Goal: Information Seeking & Learning: Learn about a topic

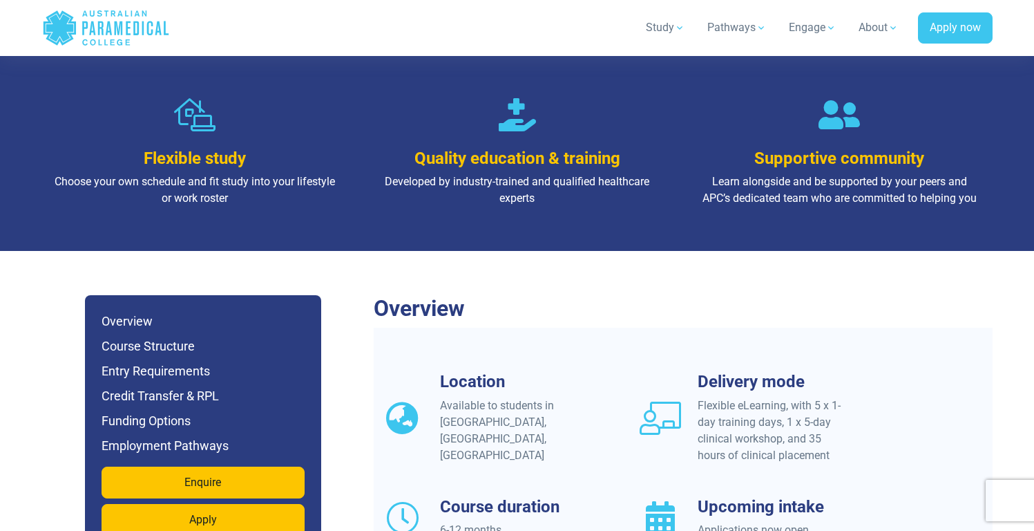
scroll to position [1120, 0]
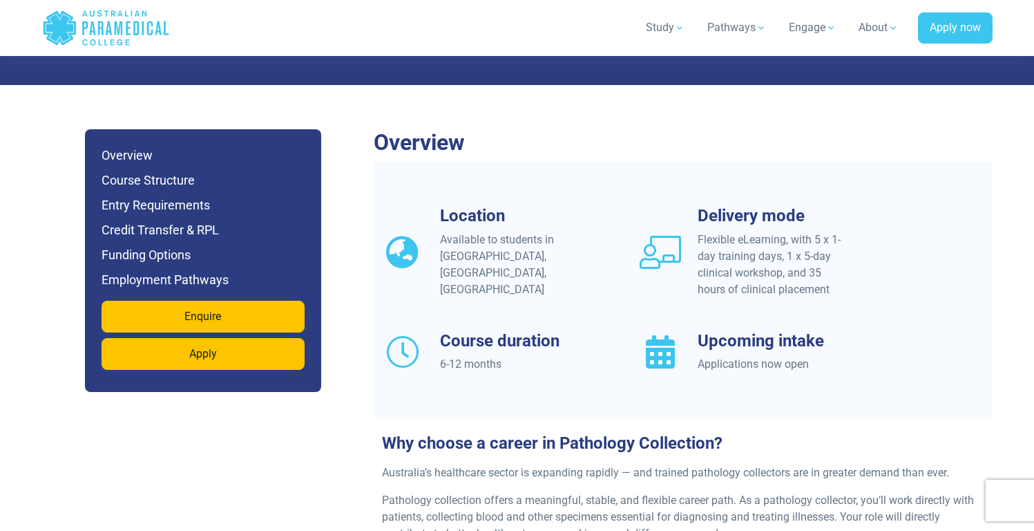
click at [772, 273] on div "Flexible eLearning, with 5 x 1-day training days, 1 x 5-day clinical workshop, …" at bounding box center [773, 264] width 150 height 66
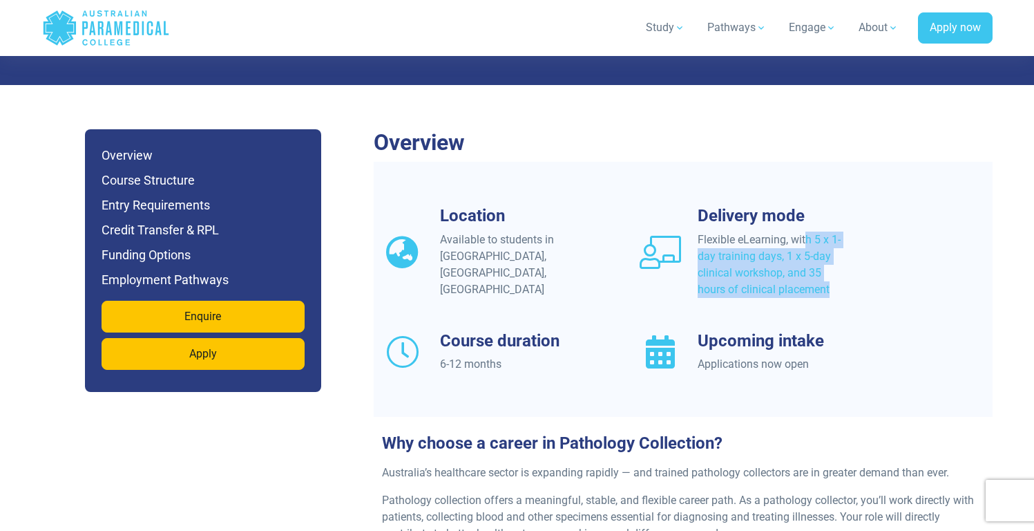
drag, startPoint x: 772, startPoint y: 273, endPoint x: 832, endPoint y: 286, distance: 62.2
click at [832, 286] on div "Location Available to students in [GEOGRAPHIC_DATA], [GEOGRAPHIC_DATA], [GEOGRA…" at bounding box center [683, 306] width 619 height 200
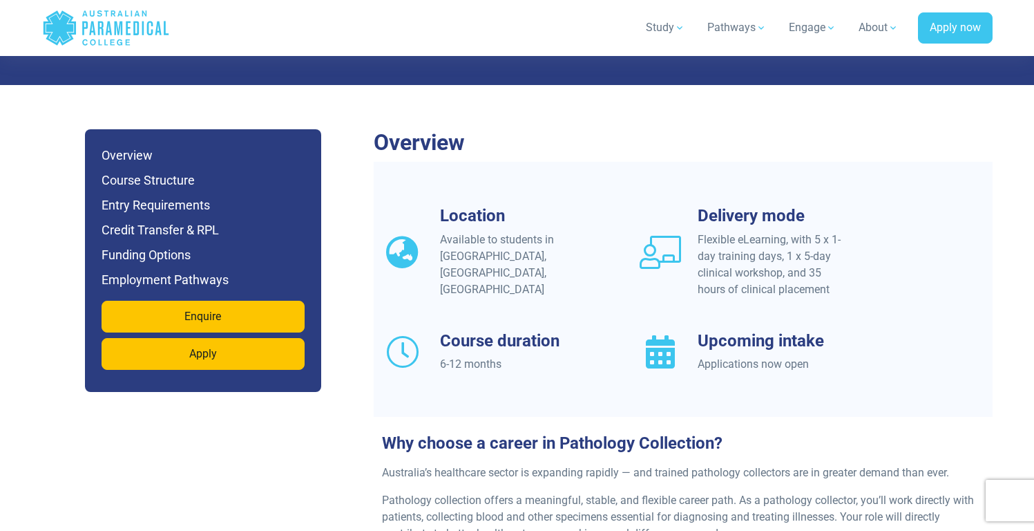
click at [832, 286] on div "Location Available to students in [GEOGRAPHIC_DATA], [GEOGRAPHIC_DATA], [GEOGRA…" at bounding box center [683, 306] width 619 height 200
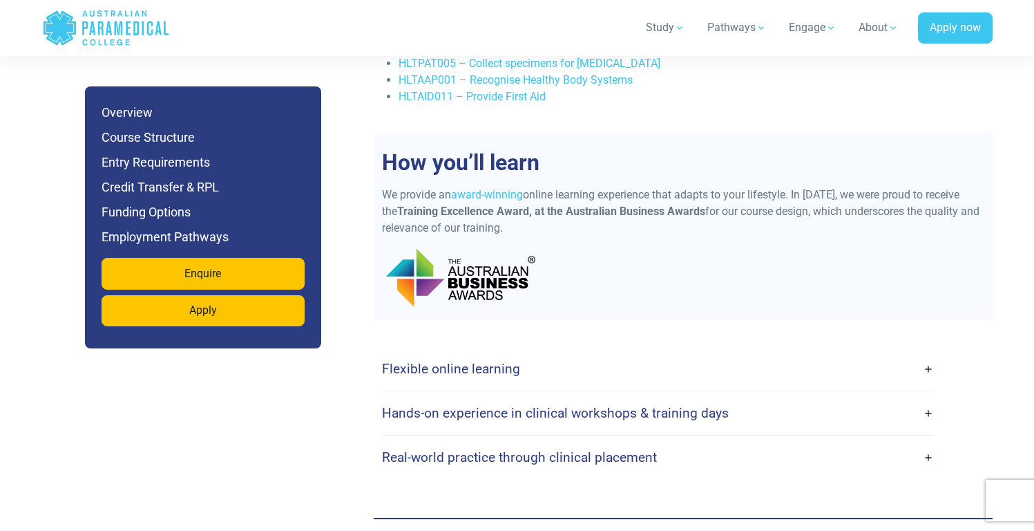
scroll to position [2929, 0]
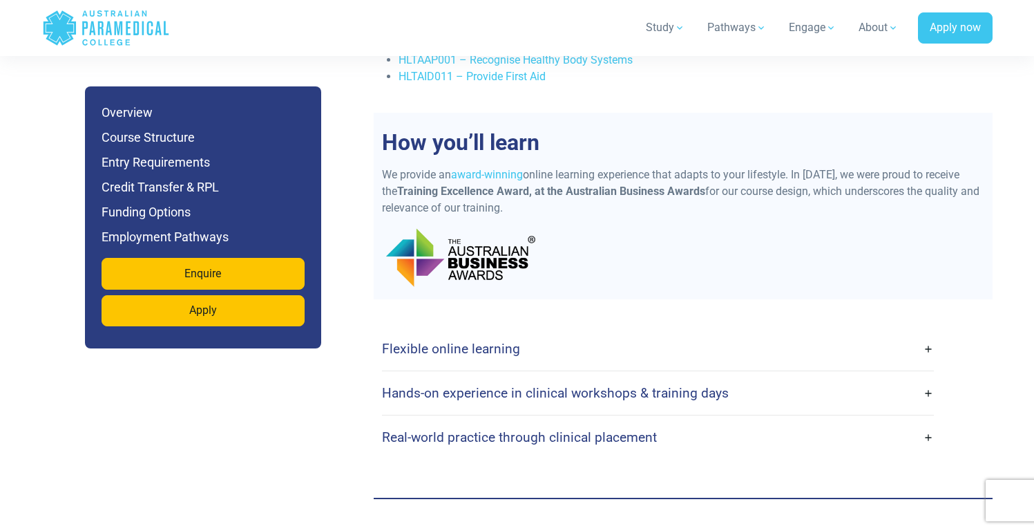
click at [584, 309] on div "Flexible online learning With our flexible online platform, you can complete yo…" at bounding box center [683, 392] width 619 height 187
drag, startPoint x: 629, startPoint y: 357, endPoint x: 637, endPoint y: 360, distance: 8.1
click at [636, 371] on div "Hands-on experience in clinical workshops & training days" at bounding box center [658, 393] width 552 height 44
click at [661, 385] on h4 "Hands-on experience in clinical workshops & training days" at bounding box center [555, 393] width 347 height 16
drag, startPoint x: 884, startPoint y: 377, endPoint x: 942, endPoint y: 378, distance: 57.3
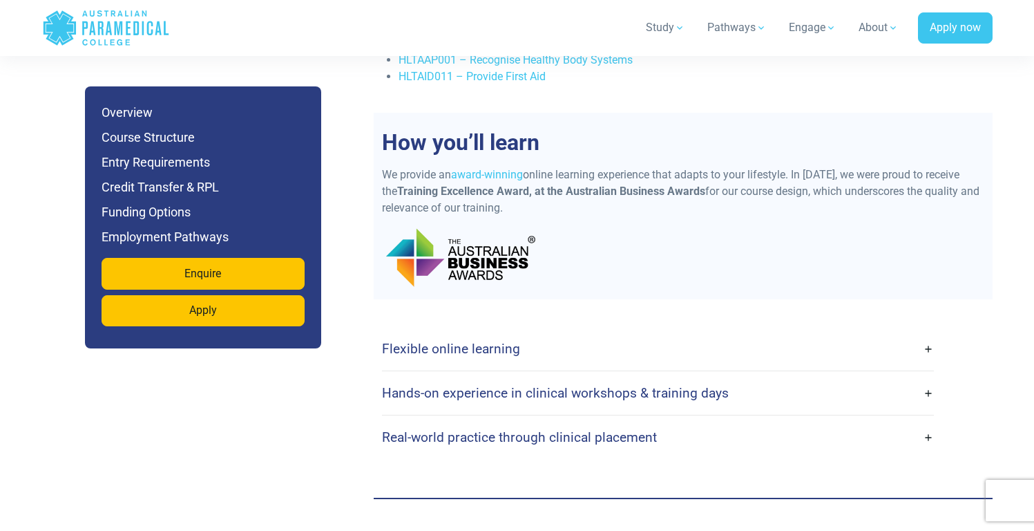
click at [888, 376] on link "Hands-on experience in clinical workshops & training days" at bounding box center [658, 392] width 552 height 32
click at [924, 376] on link "Hands-on experience in clinical workshops & training days" at bounding box center [658, 392] width 552 height 32
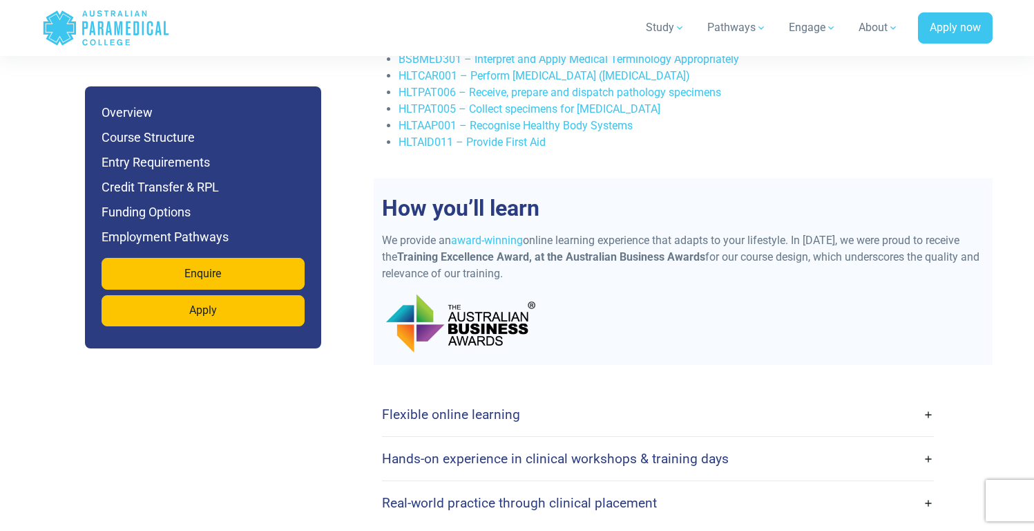
scroll to position [2571, 0]
